Goal: Task Accomplishment & Management: Use online tool/utility

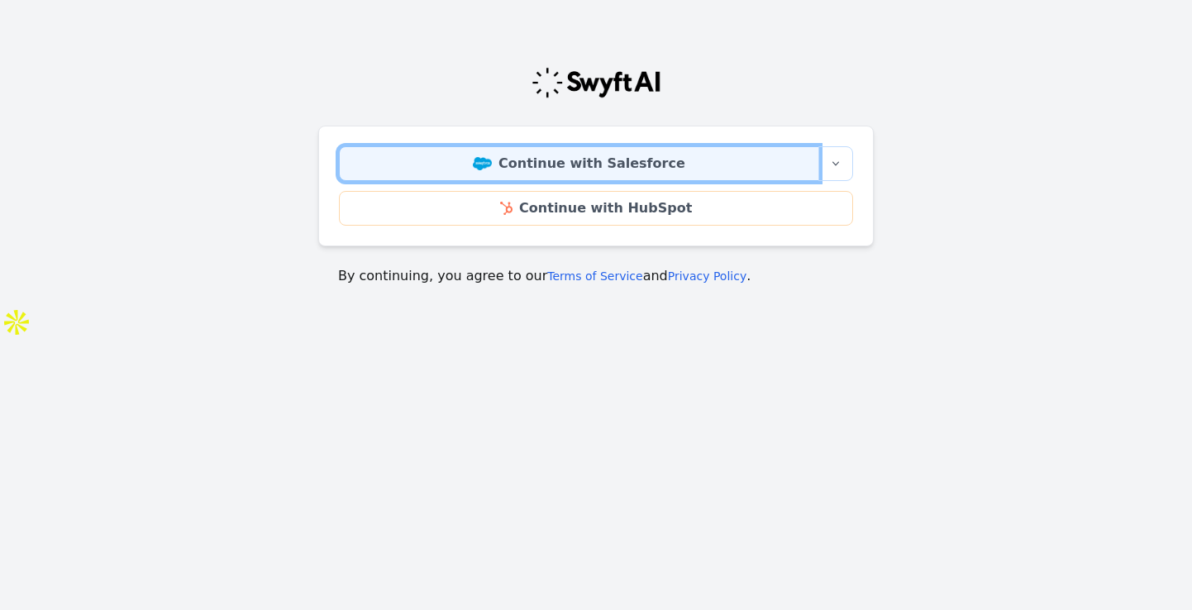
click at [617, 165] on link "Continue with Salesforce" at bounding box center [579, 163] width 480 height 35
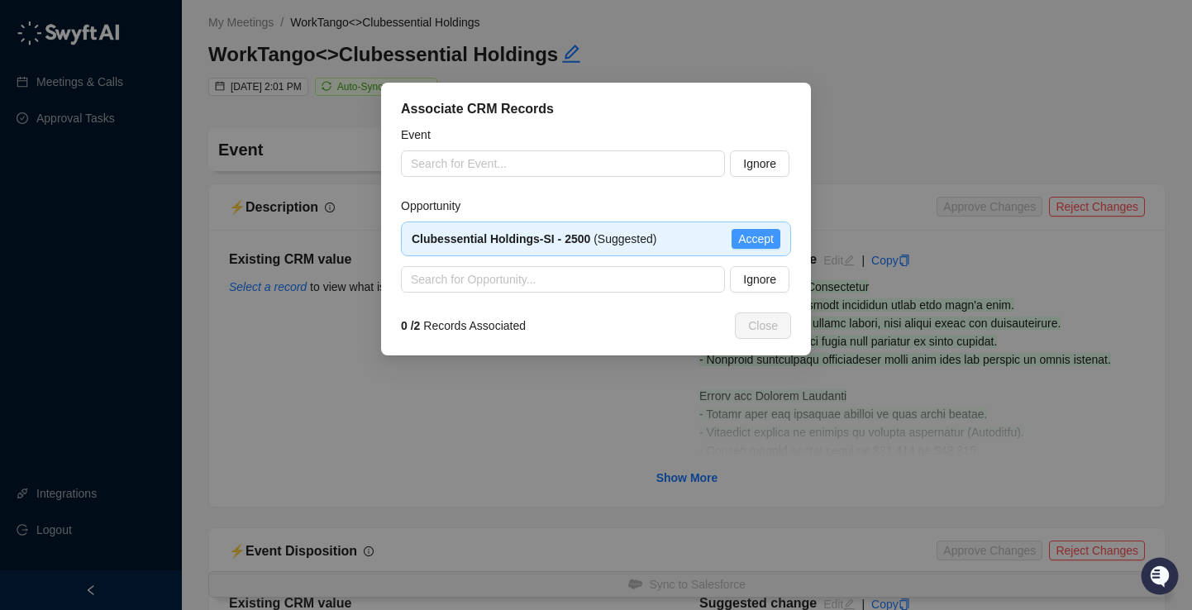
click at [742, 233] on span "Accept" at bounding box center [756, 239] width 36 height 18
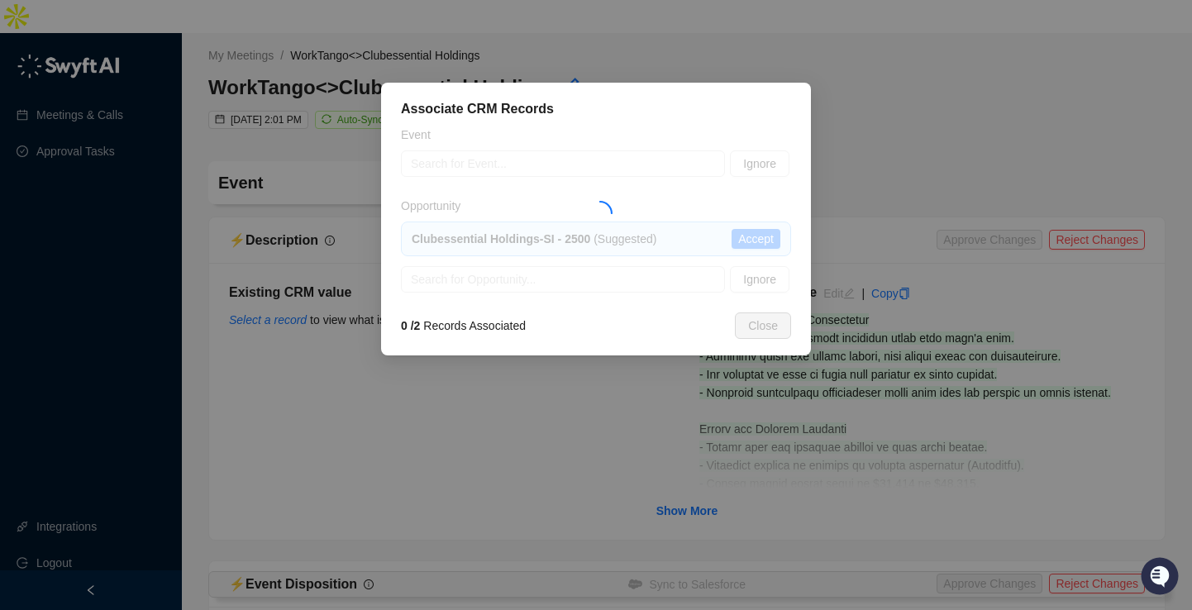
type textarea "**********"
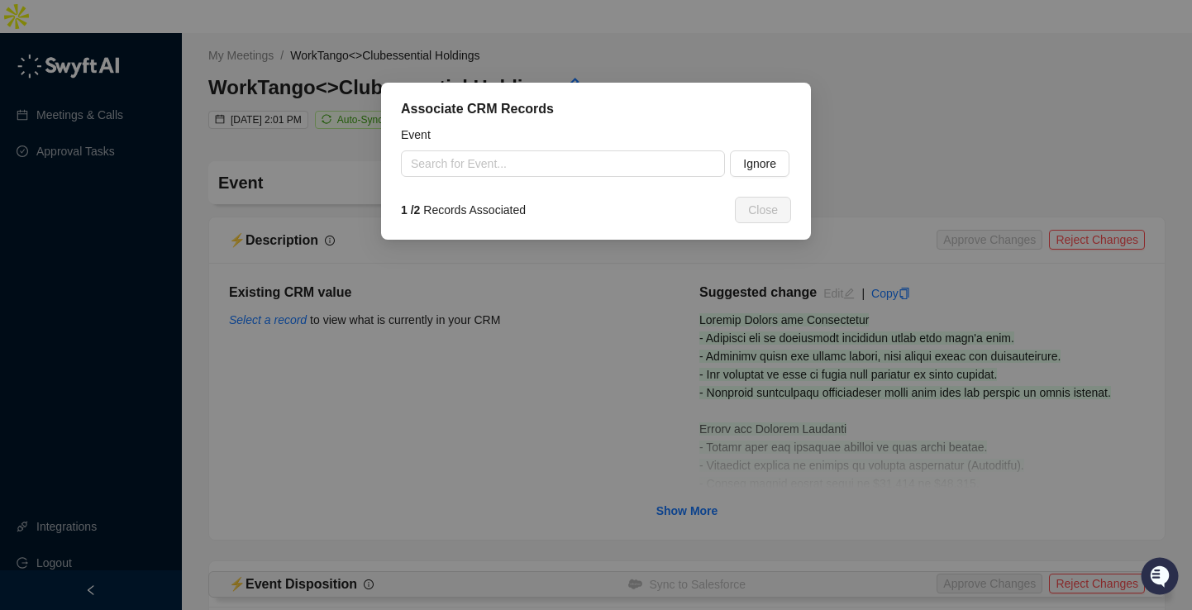
type input "**********"
click at [765, 159] on span "Ignore" at bounding box center [759, 164] width 33 height 18
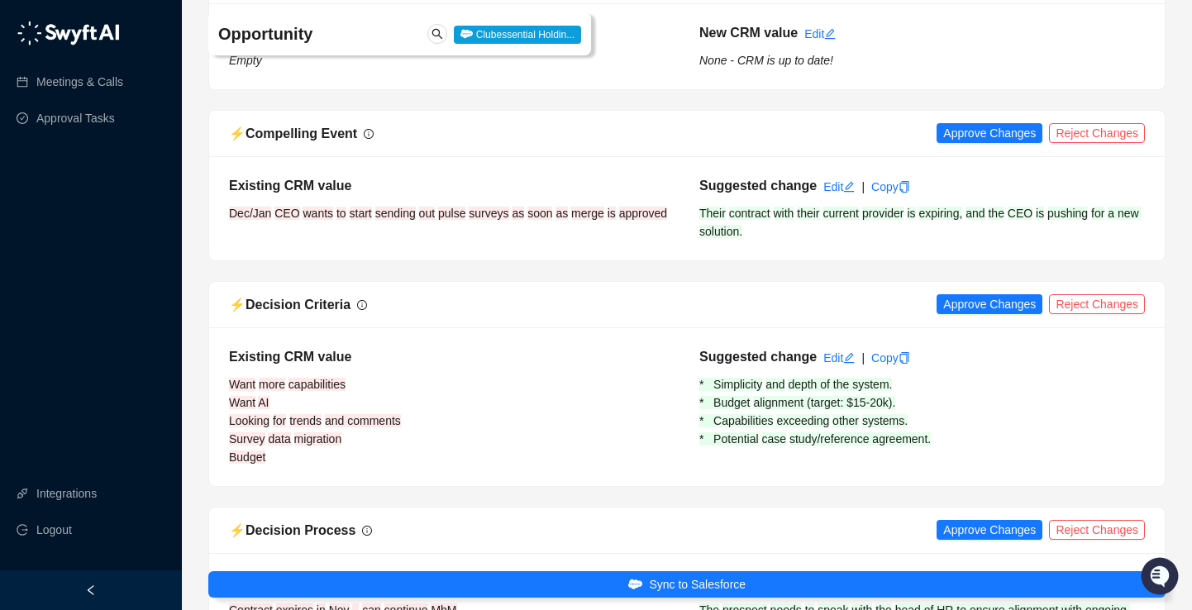
scroll to position [816, 0]
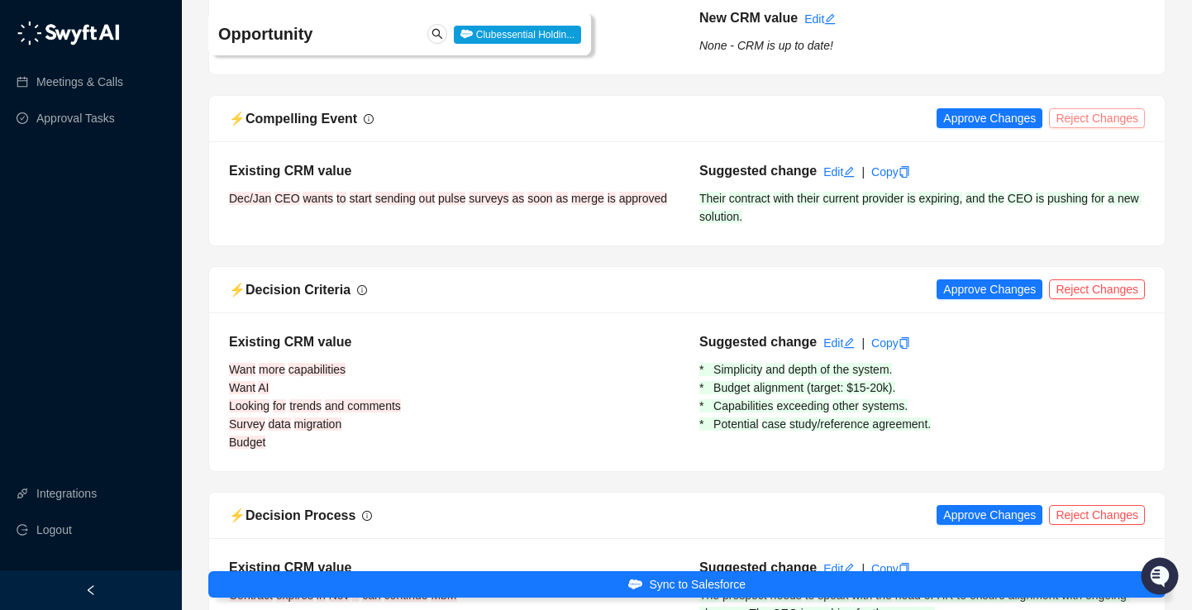
click at [1081, 109] on span "Reject Changes" at bounding box center [1096, 118] width 83 height 18
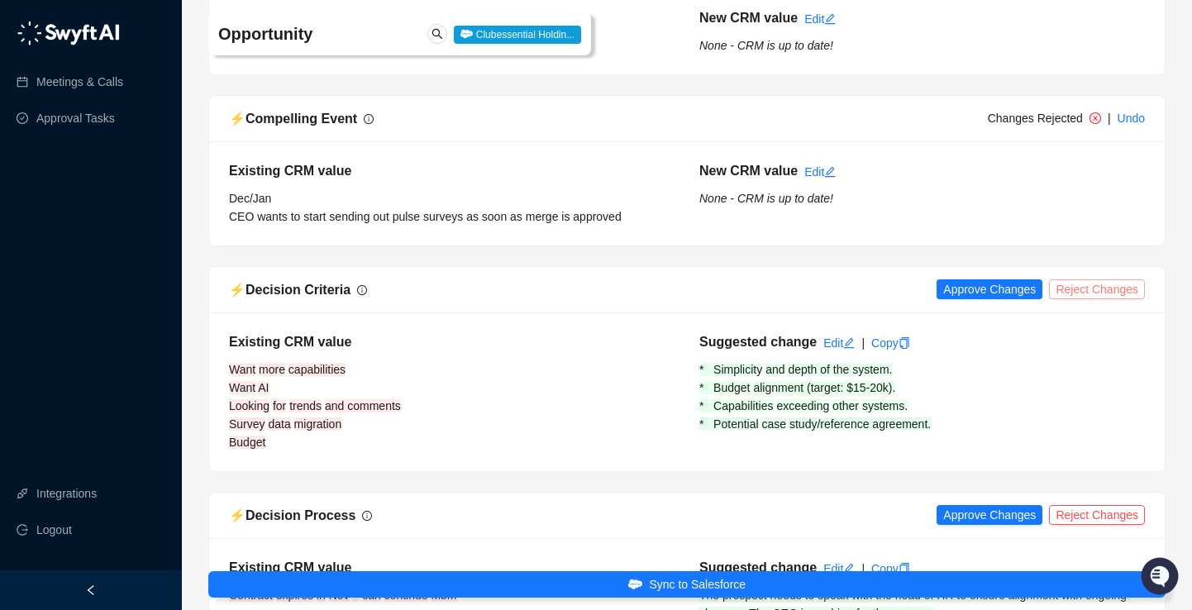
click at [1087, 280] on span "Reject Changes" at bounding box center [1096, 289] width 83 height 18
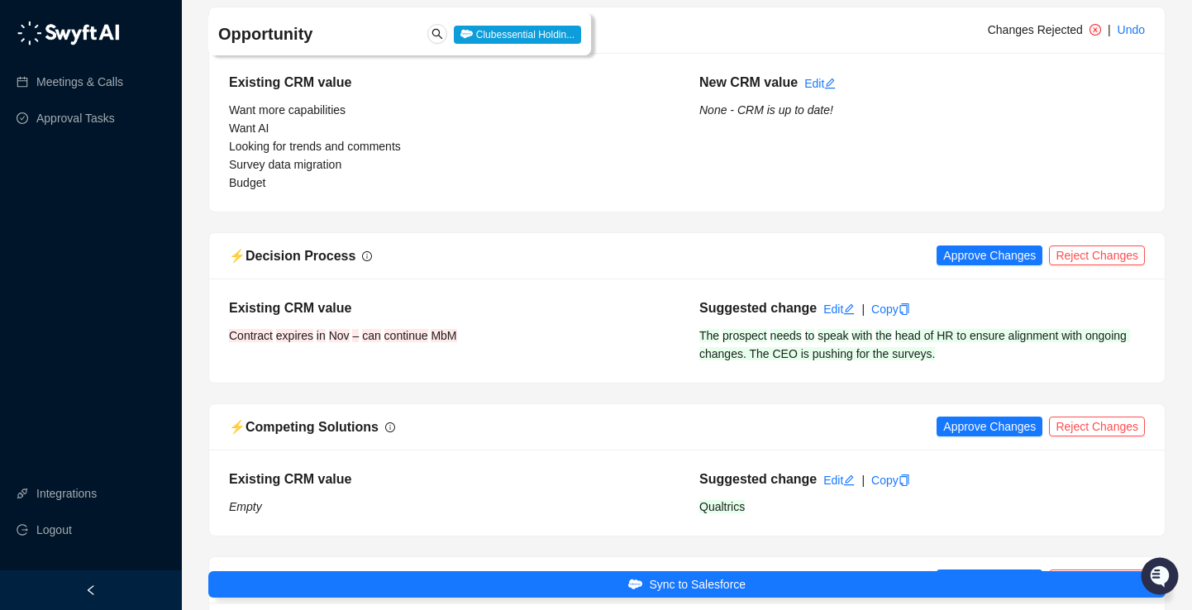
scroll to position [1075, 0]
click at [1082, 247] on span "Reject Changes" at bounding box center [1096, 256] width 83 height 18
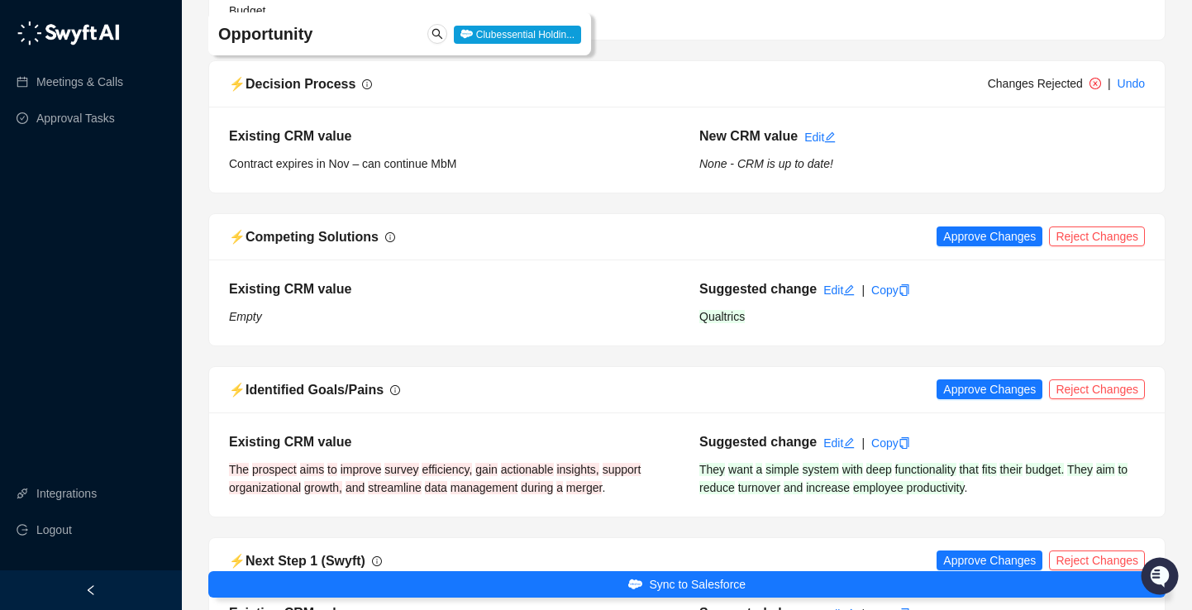
scroll to position [1247, 0]
click at [985, 228] on span "Approve Changes" at bounding box center [989, 237] width 93 height 18
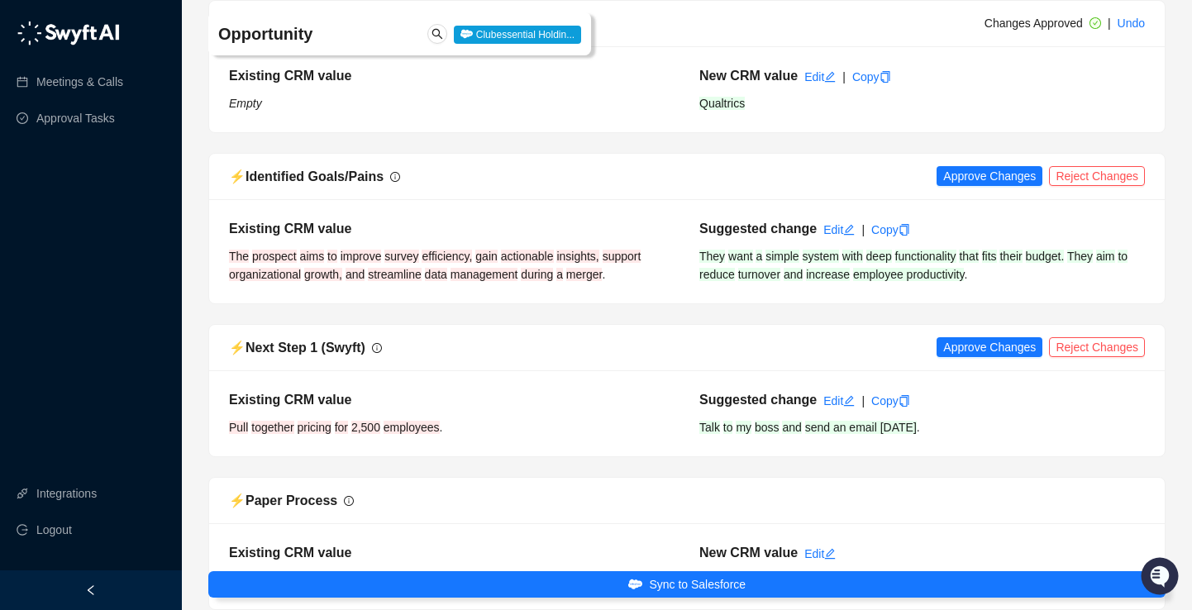
scroll to position [1458, 0]
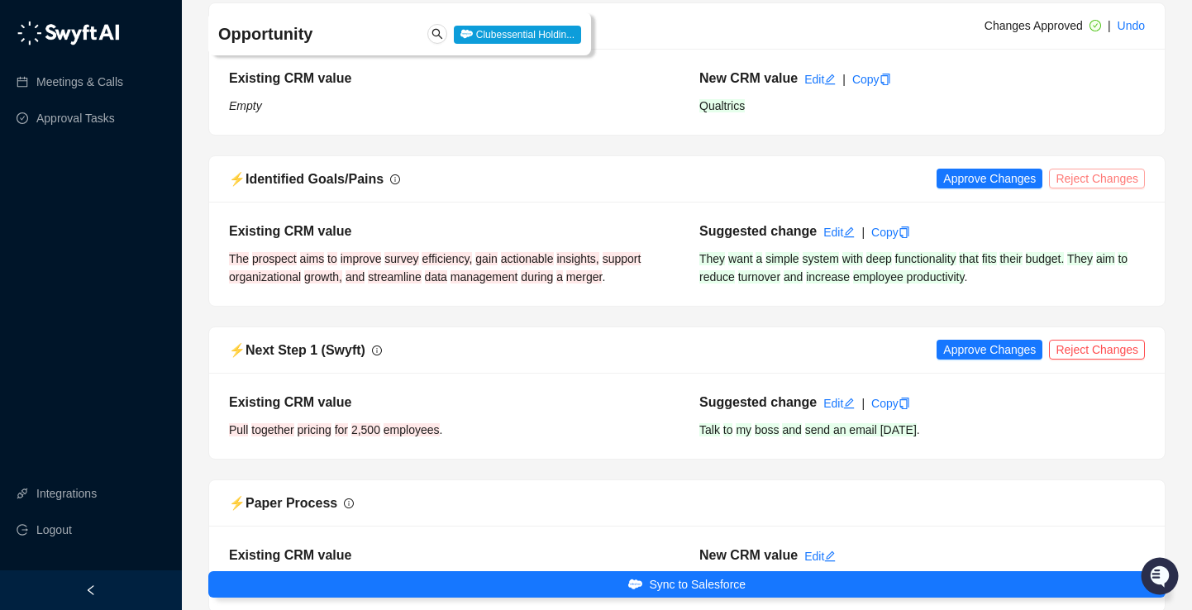
click at [1082, 169] on span "Reject Changes" at bounding box center [1096, 178] width 83 height 18
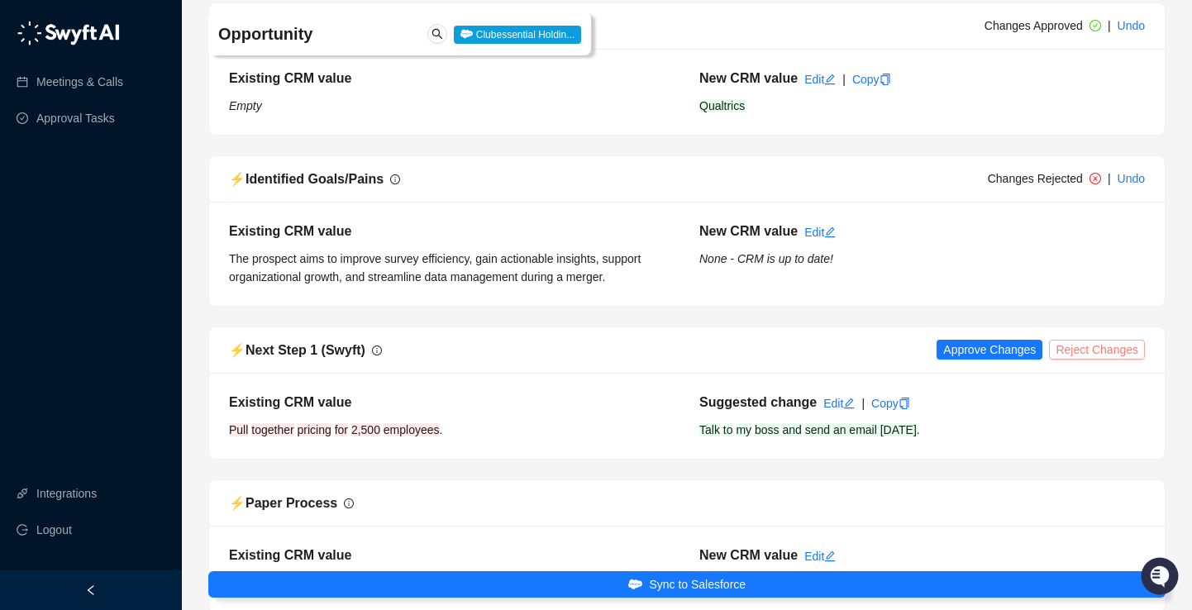
click at [1085, 340] on span "Reject Changes" at bounding box center [1096, 349] width 83 height 18
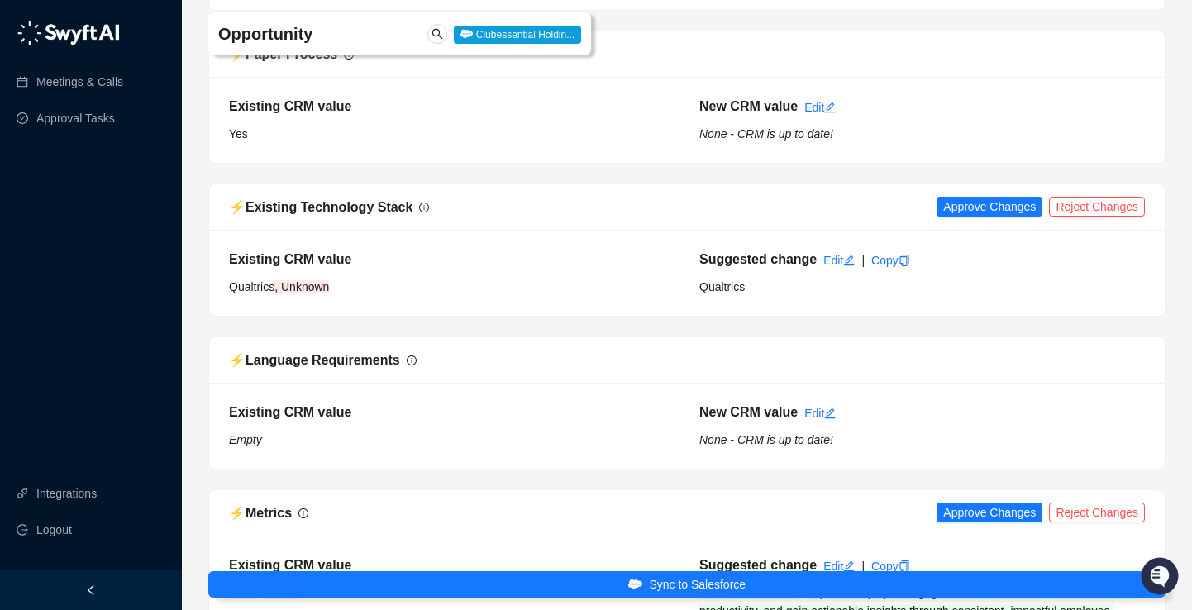
scroll to position [1945, 0]
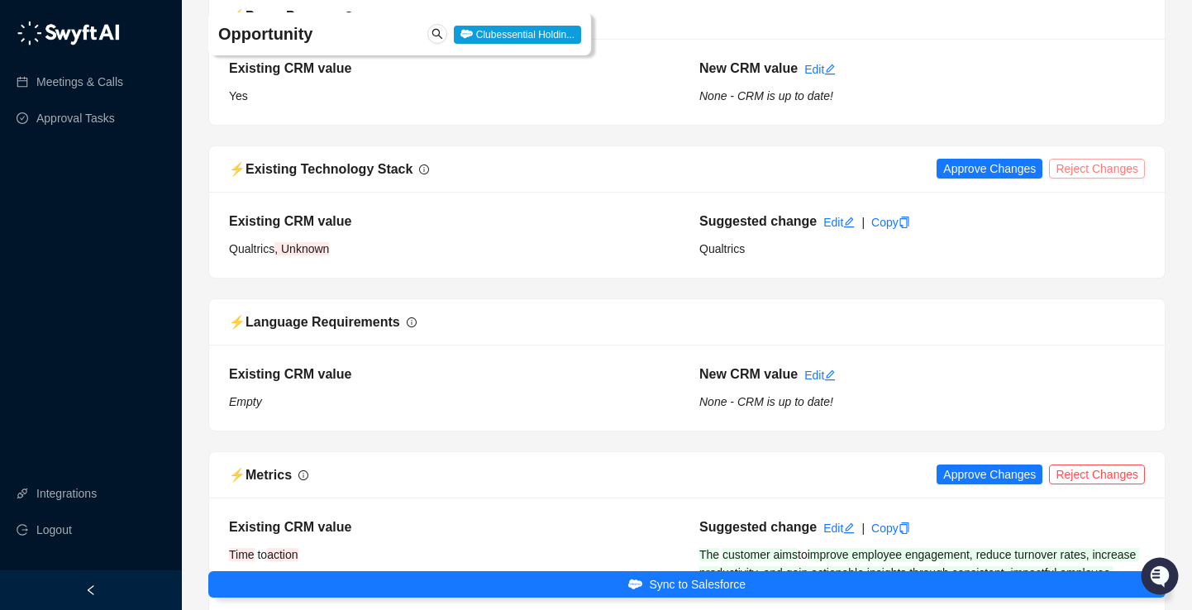
click at [1097, 159] on span "Reject Changes" at bounding box center [1096, 168] width 83 height 18
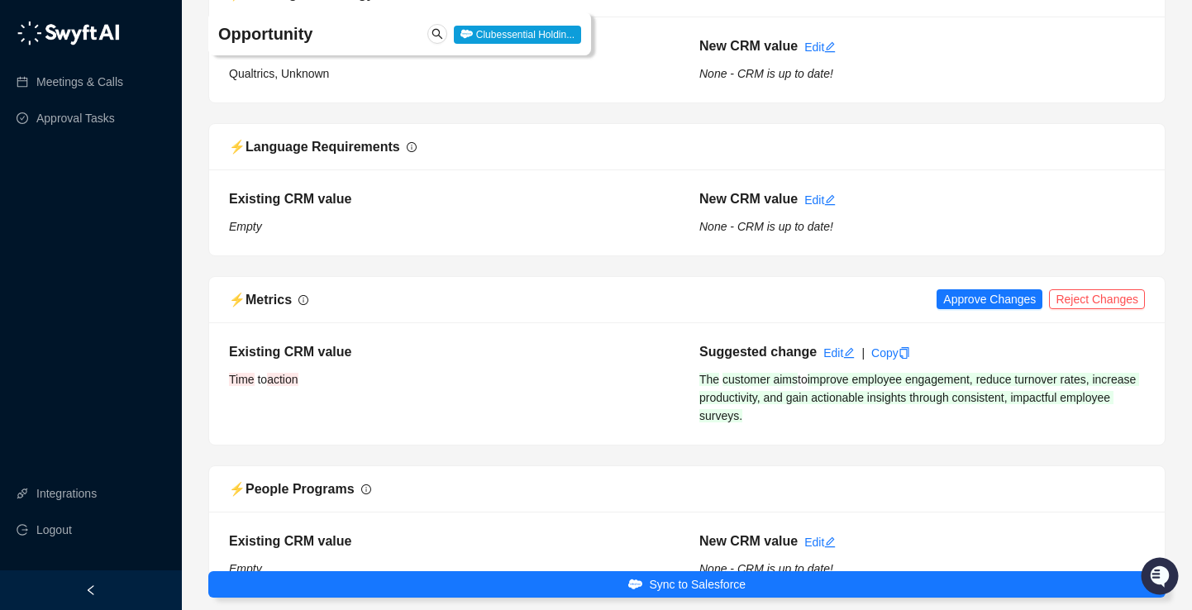
scroll to position [2119, 0]
click at [1003, 291] on span "Approve Changes" at bounding box center [989, 300] width 93 height 18
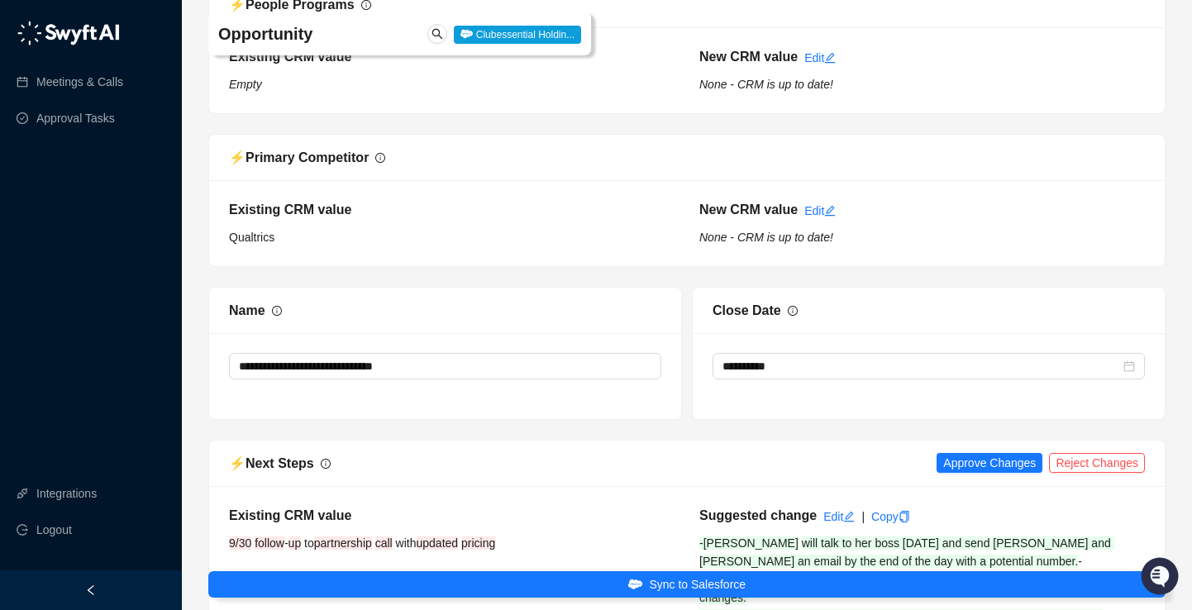
scroll to position [2670, 0]
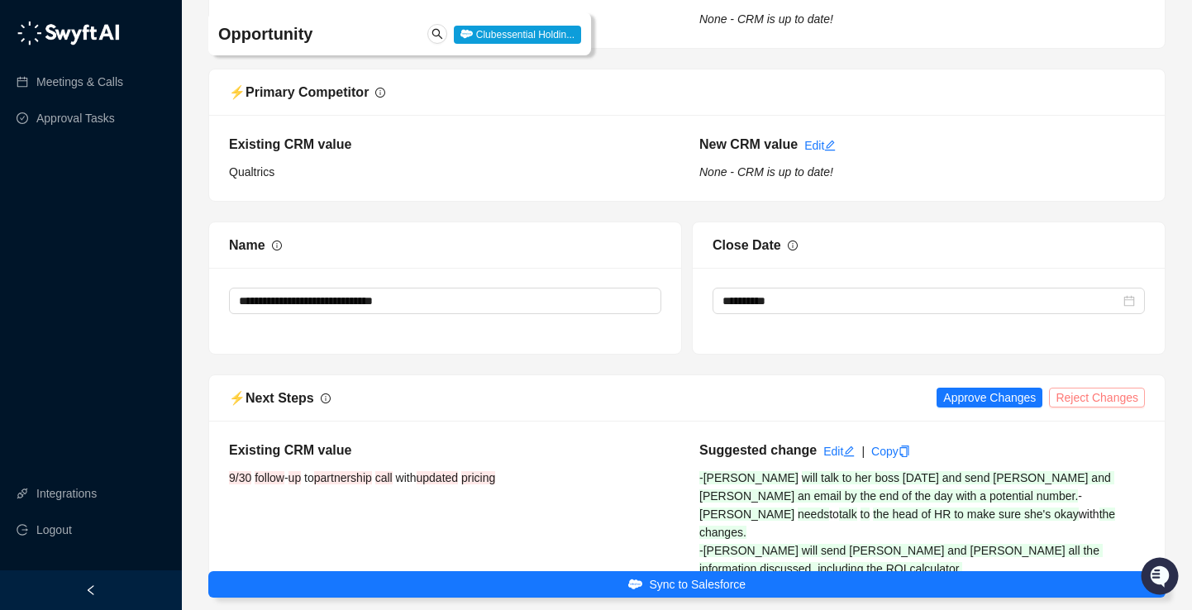
click at [1079, 388] on span "Reject Changes" at bounding box center [1096, 397] width 83 height 18
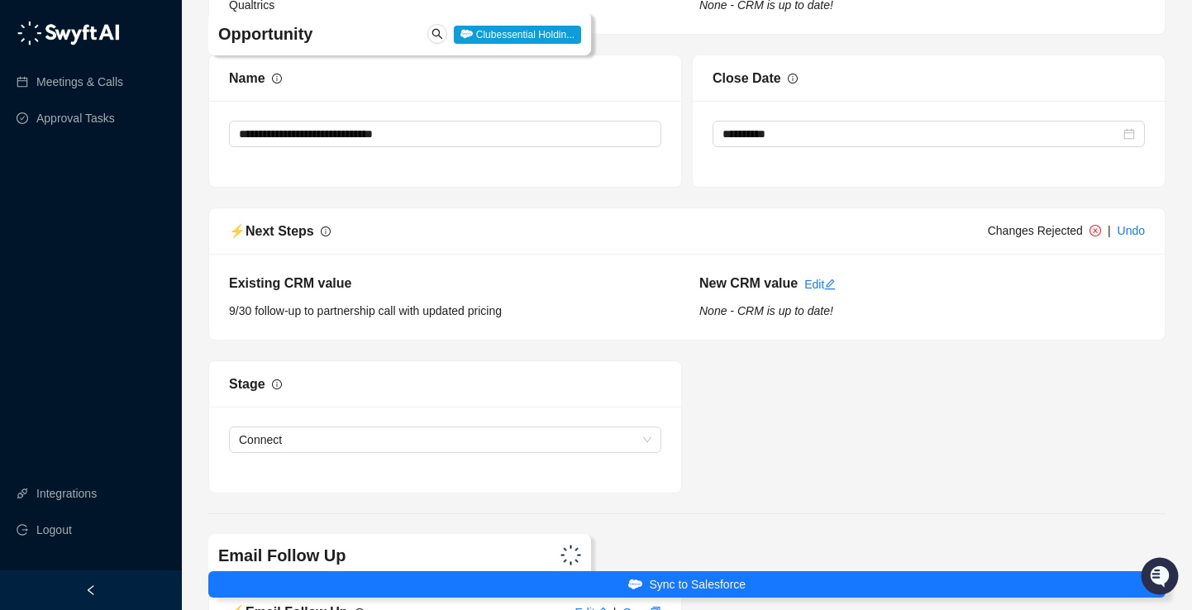
scroll to position [2843, 0]
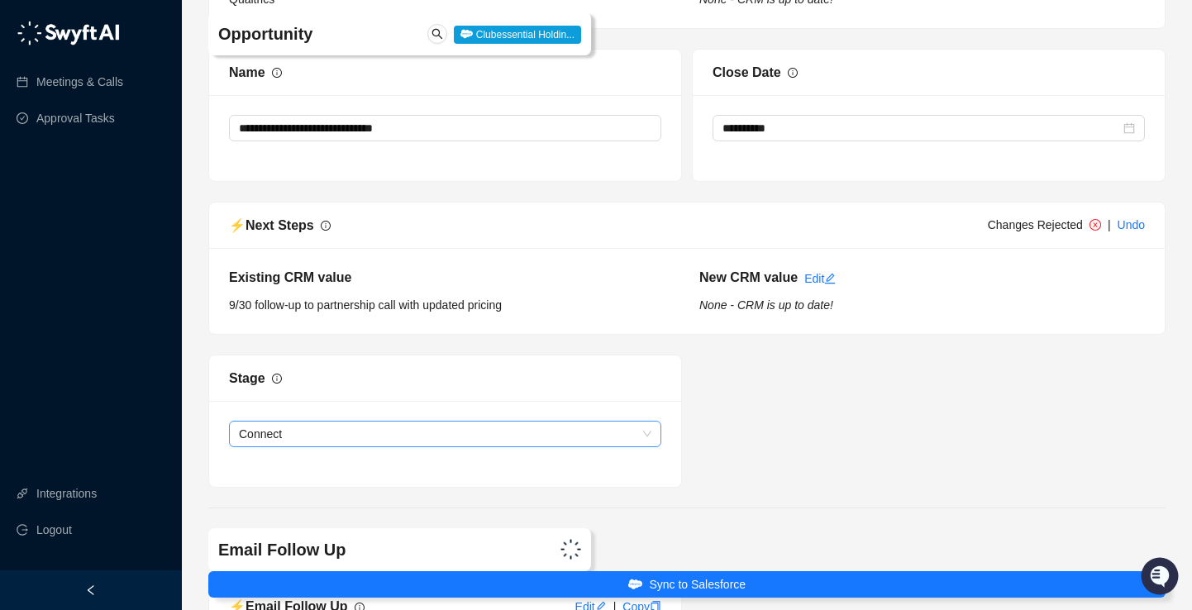
click at [621, 421] on span "Connect" at bounding box center [445, 433] width 412 height 25
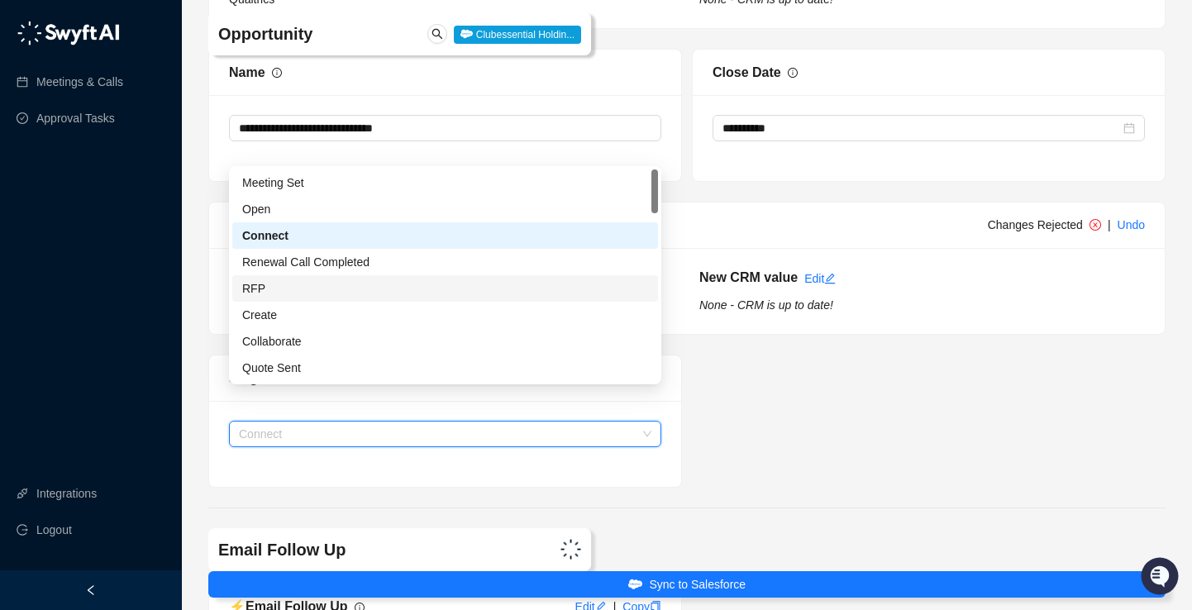
click at [548, 300] on div "RFP" at bounding box center [445, 288] width 426 height 26
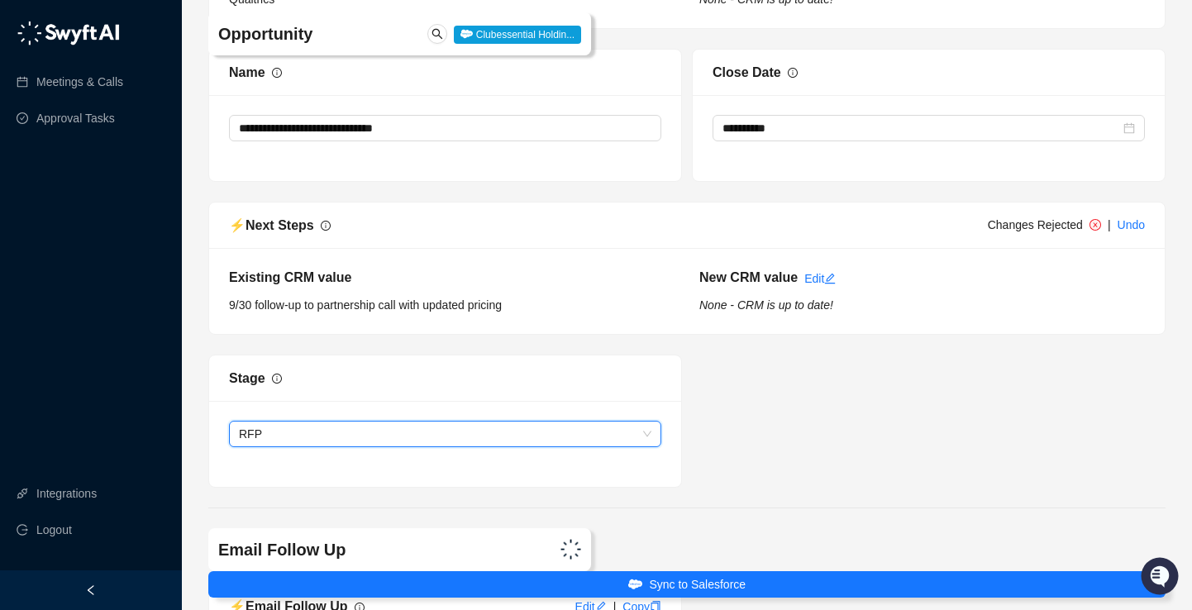
click at [432, 421] on span "RFP" at bounding box center [445, 433] width 412 height 25
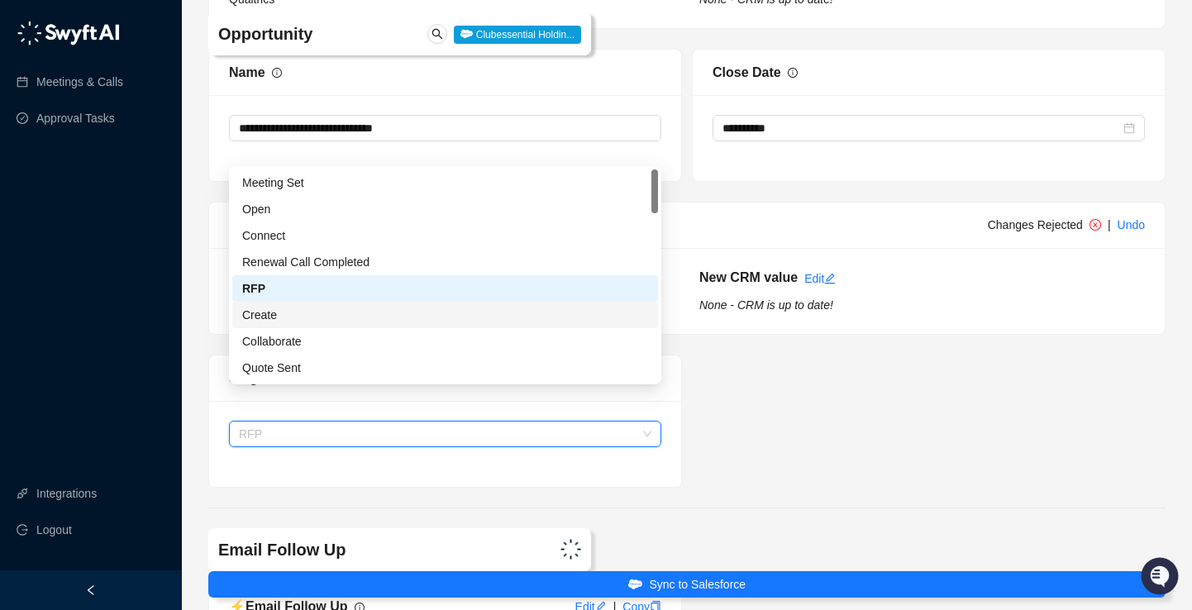
click at [406, 309] on div "Create" at bounding box center [445, 315] width 406 height 18
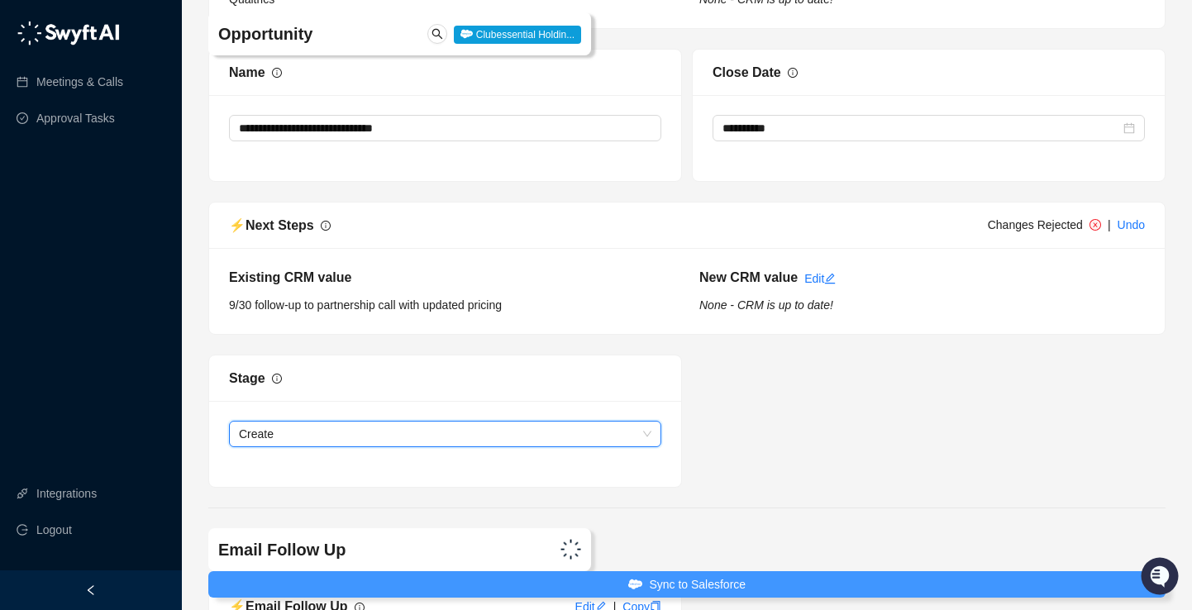
click at [538, 582] on button "Sync to Salesforce" at bounding box center [686, 584] width 957 height 26
